Goal: Book appointment/travel/reservation

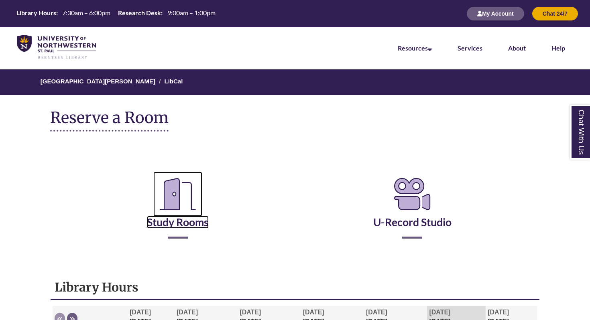
click at [184, 215] on icon "Reserve a Room" at bounding box center [177, 194] width 49 height 45
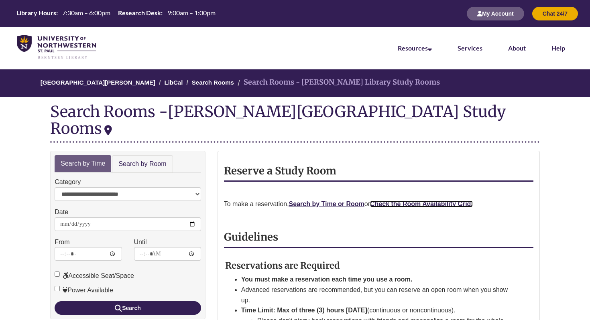
click at [406, 201] on strong "Check the Room Availability Grid." at bounding box center [421, 204] width 103 height 7
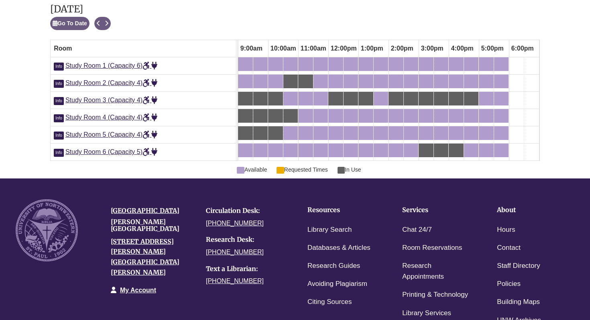
click at [469, 96] on div "4:30pm Friday, September 26, 2025 - Study Room 3 - In Use" at bounding box center [471, 98] width 13 height 9
